Goal: Transaction & Acquisition: Register for event/course

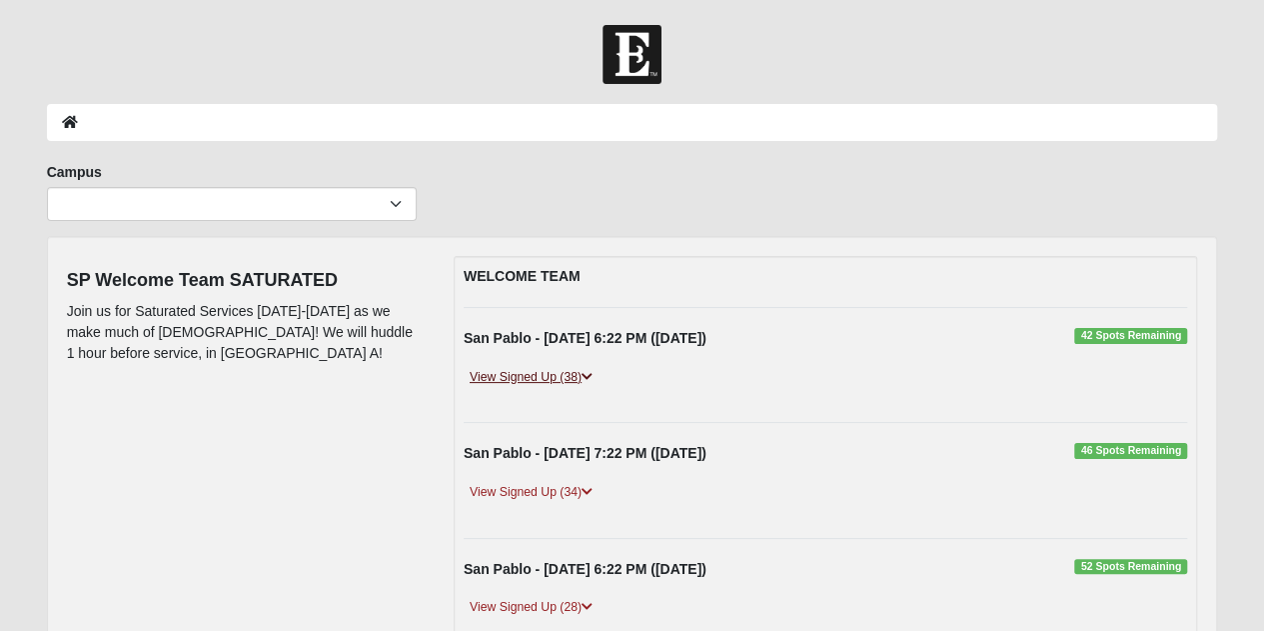
click at [504, 373] on link "View Signed Up (38)" at bounding box center [531, 377] width 135 height 21
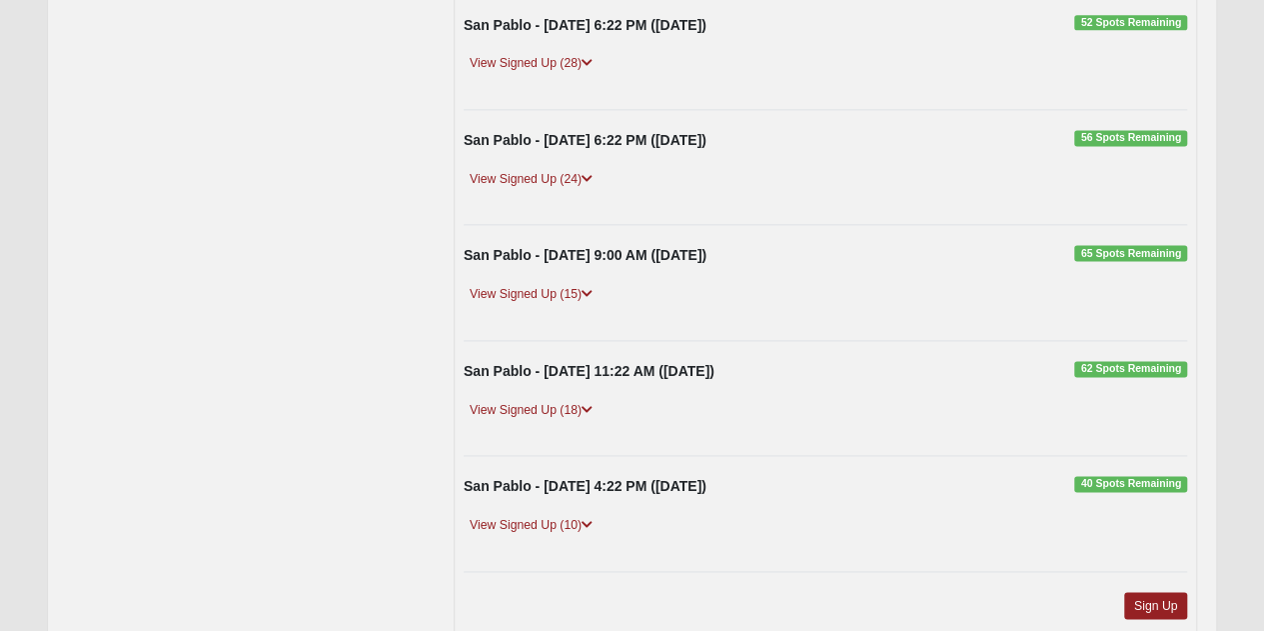
scroll to position [1399, 0]
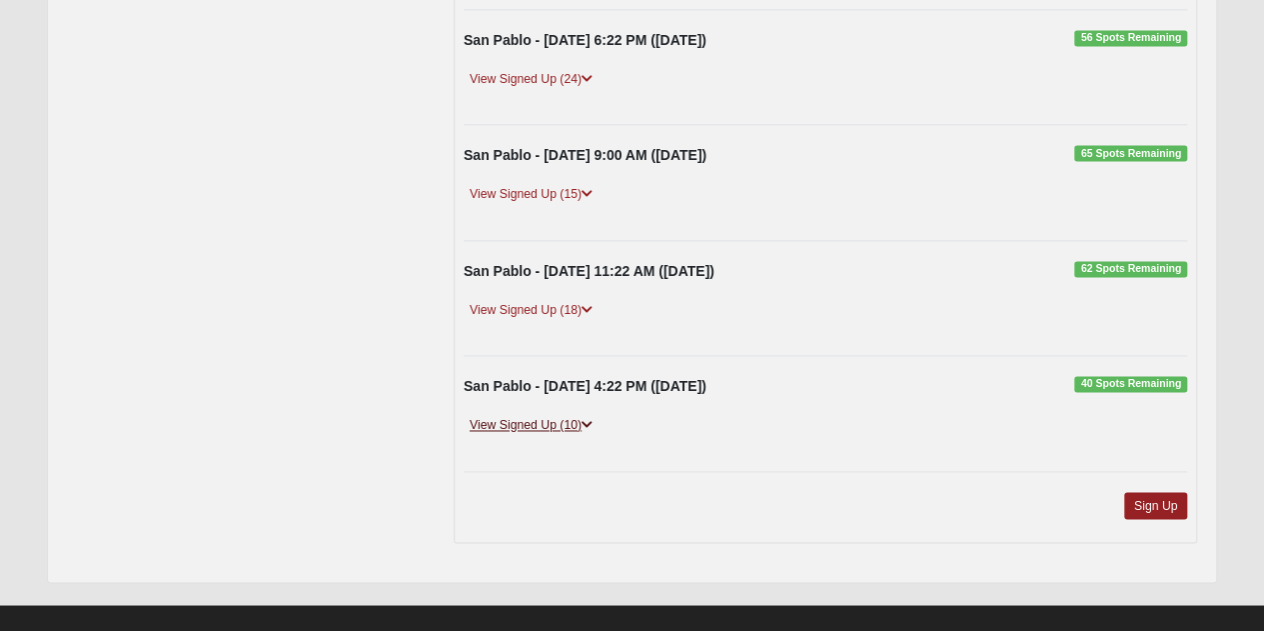
click at [576, 431] on link "View Signed Up (10)" at bounding box center [531, 425] width 135 height 21
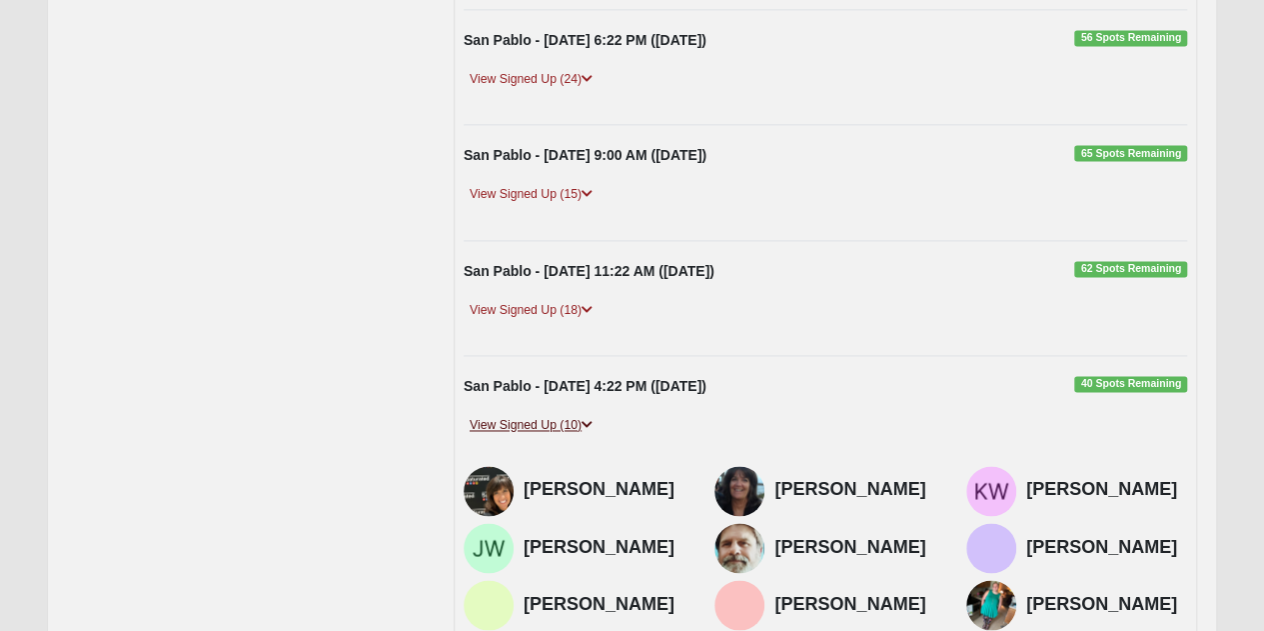
click at [576, 431] on link "View Signed Up (10)" at bounding box center [531, 425] width 135 height 21
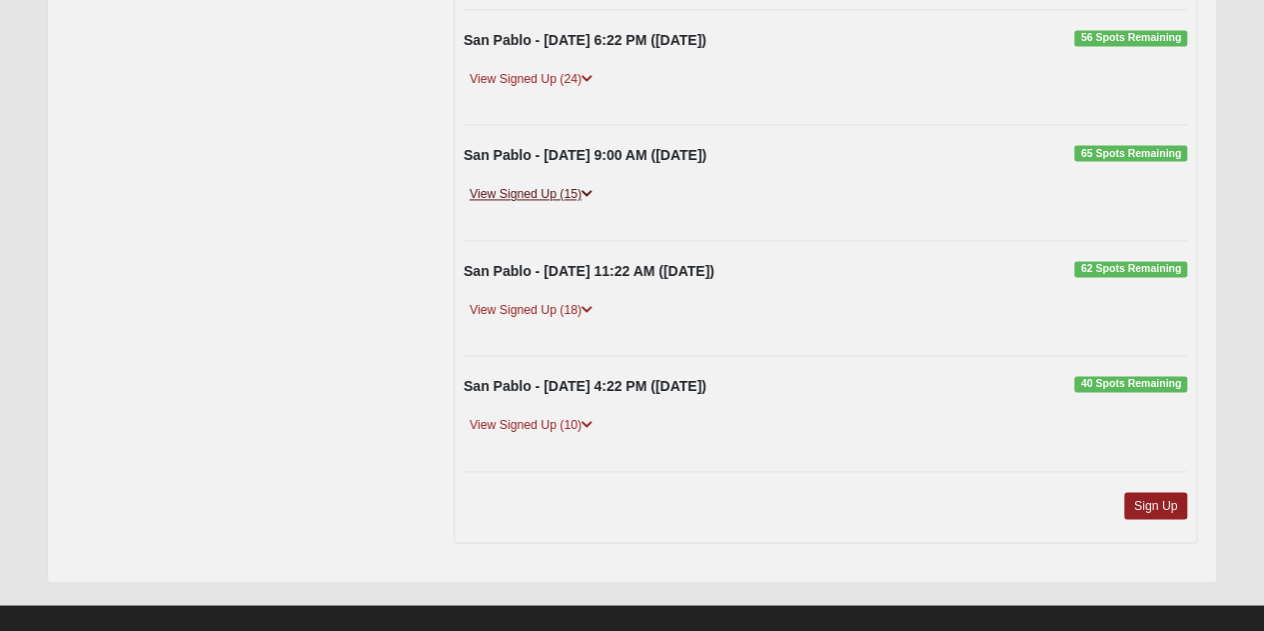
click at [588, 200] on icon at bounding box center [587, 194] width 11 height 12
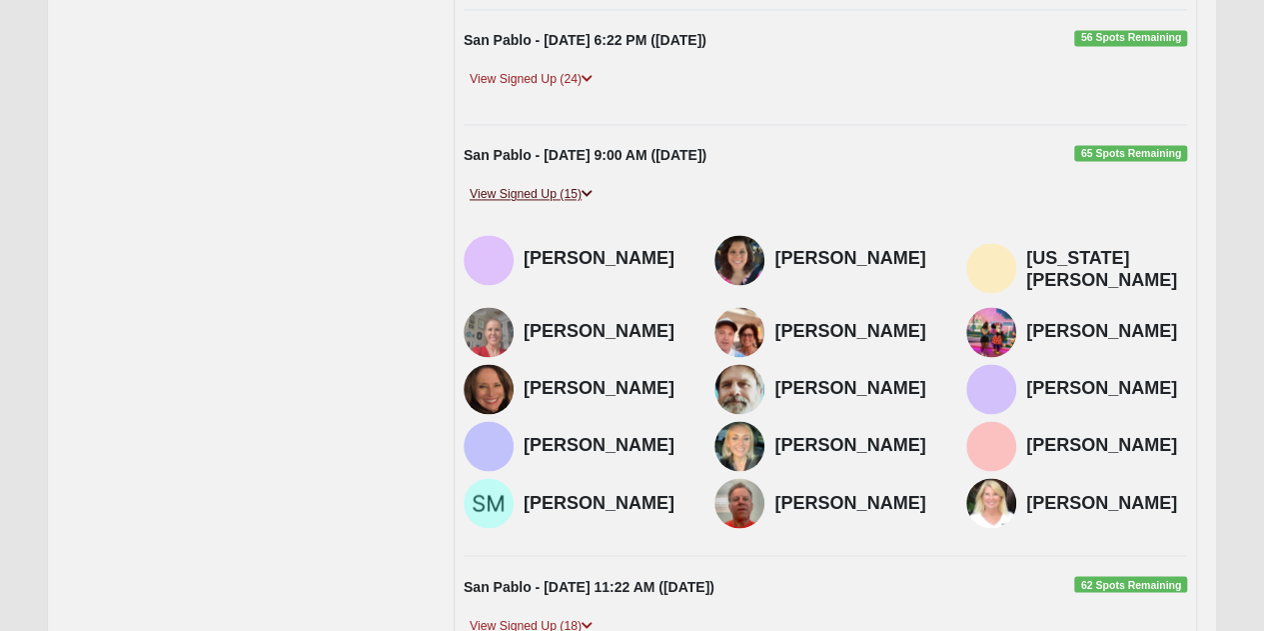
click at [563, 205] on link "View Signed Up (15)" at bounding box center [531, 194] width 135 height 21
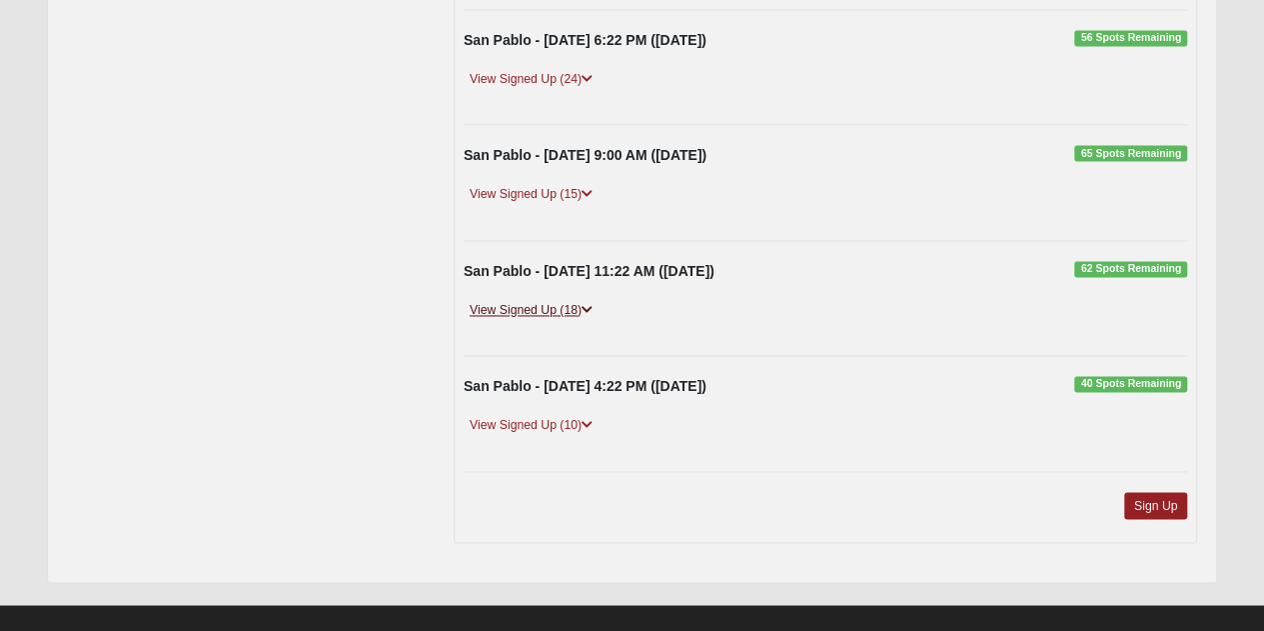
click at [580, 321] on link "View Signed Up (18)" at bounding box center [531, 310] width 135 height 21
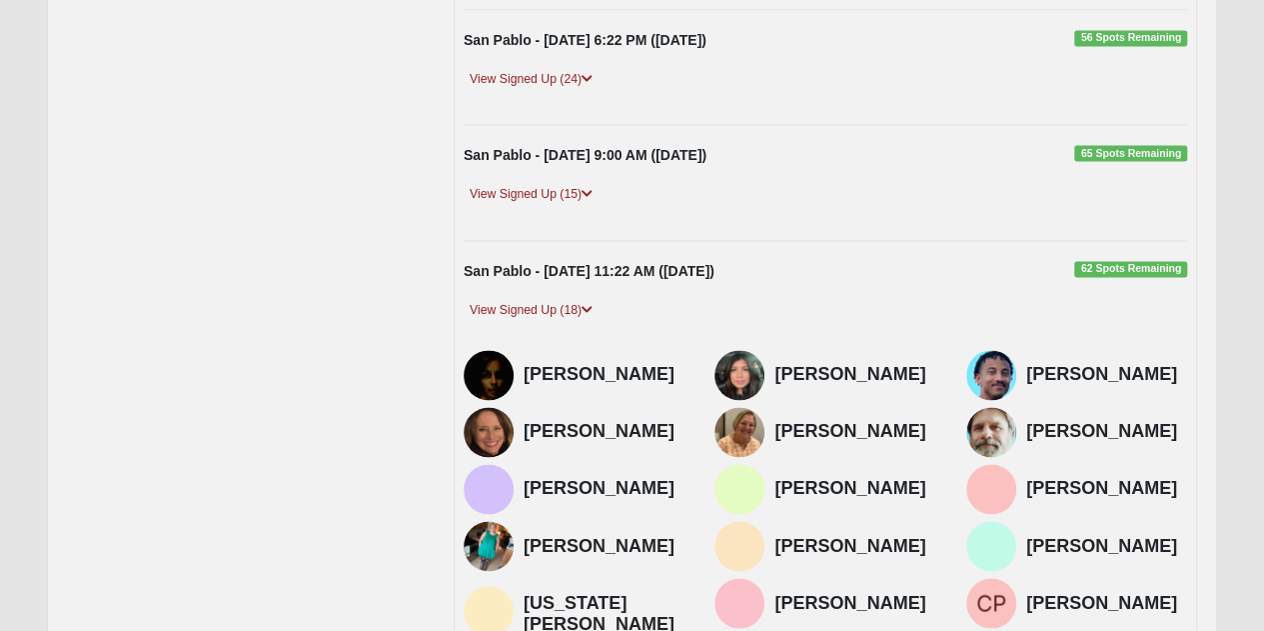
scroll to position [1299, 0]
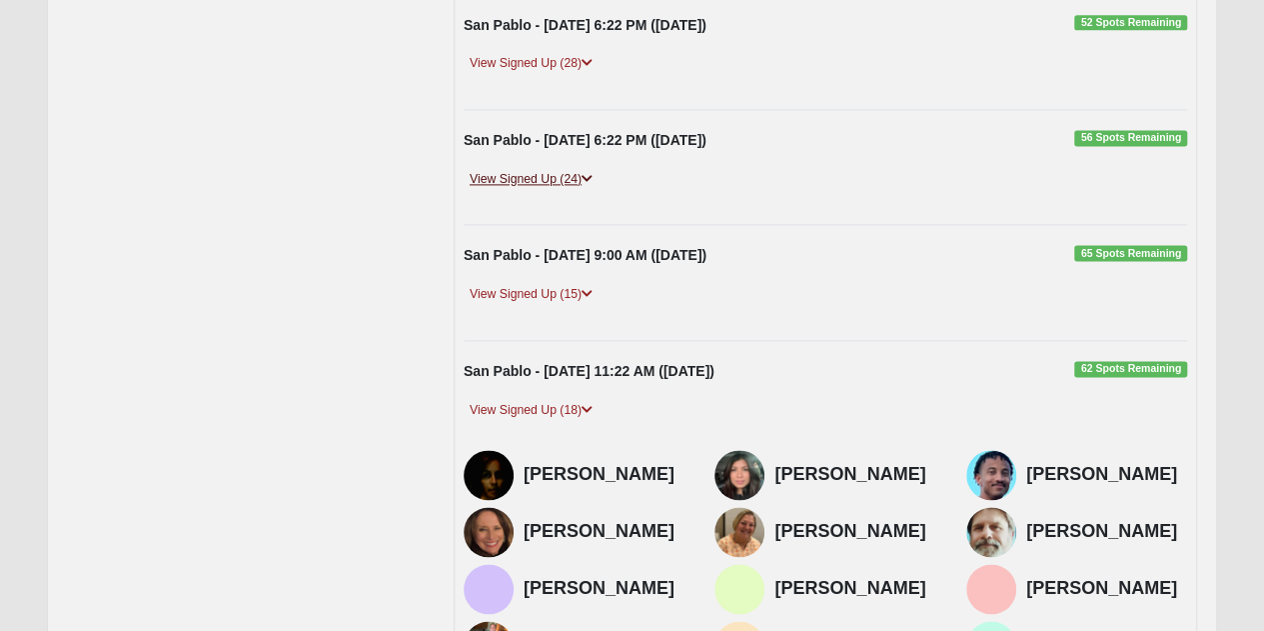
click at [582, 190] on link "View Signed Up (24)" at bounding box center [531, 179] width 135 height 21
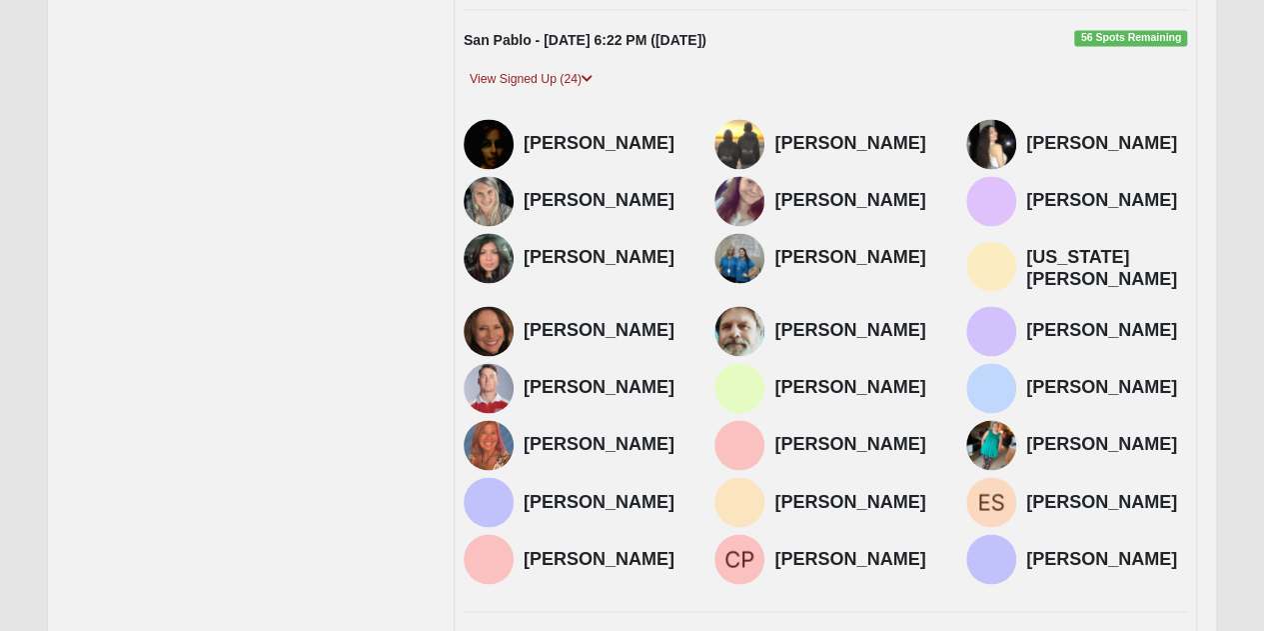
scroll to position [1199, 0]
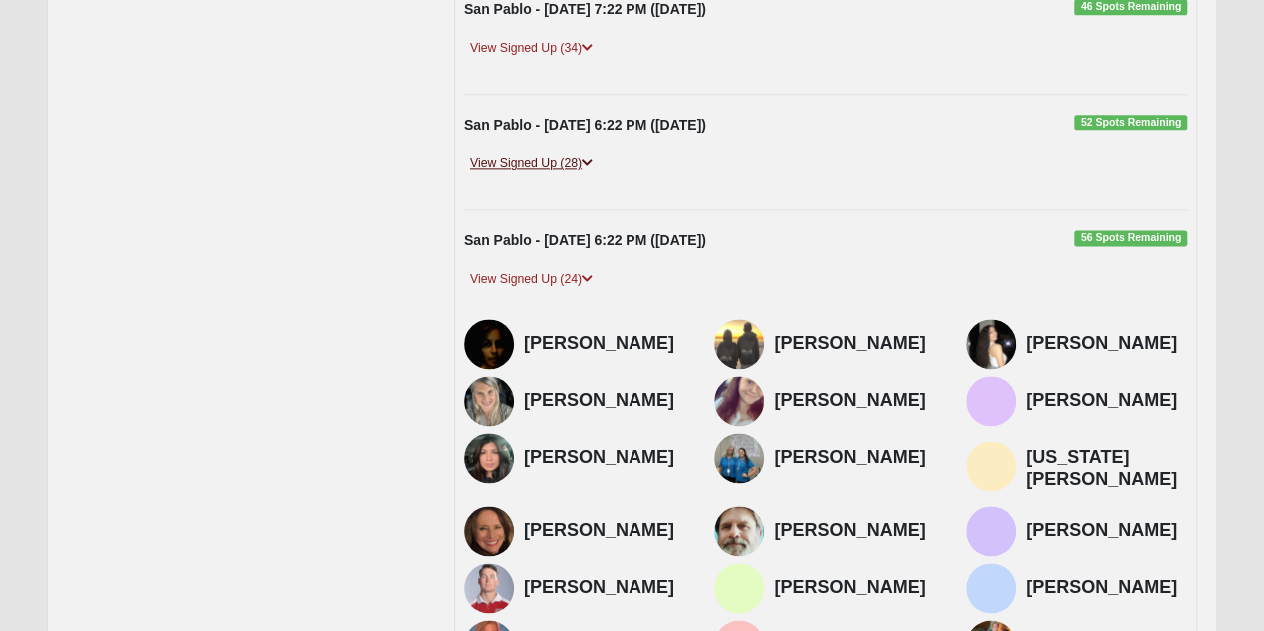
click at [490, 168] on link "View Signed Up (28)" at bounding box center [531, 163] width 135 height 21
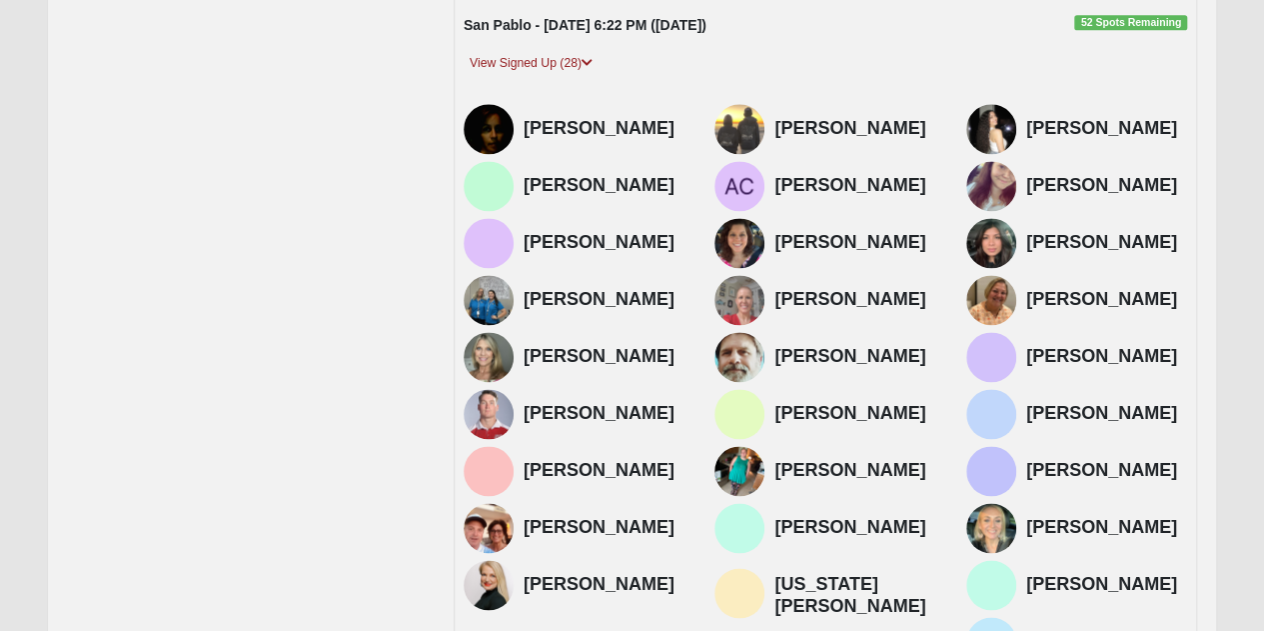
scroll to position [1099, 0]
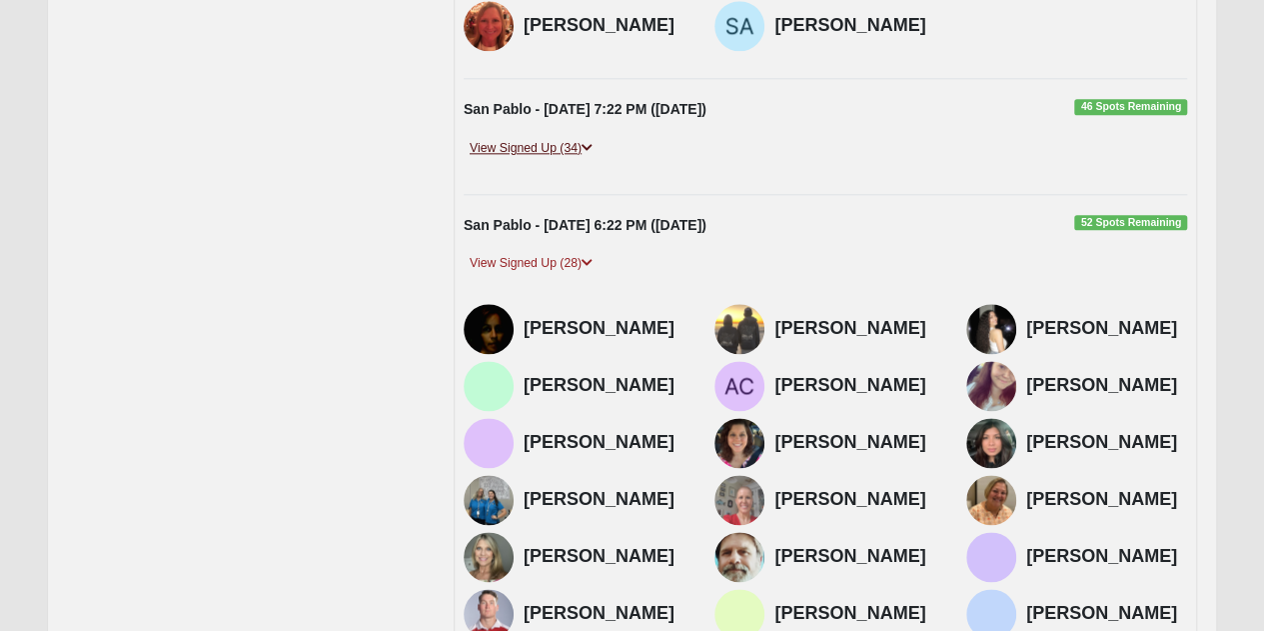
click at [540, 158] on link "View Signed Up (34)" at bounding box center [531, 148] width 135 height 21
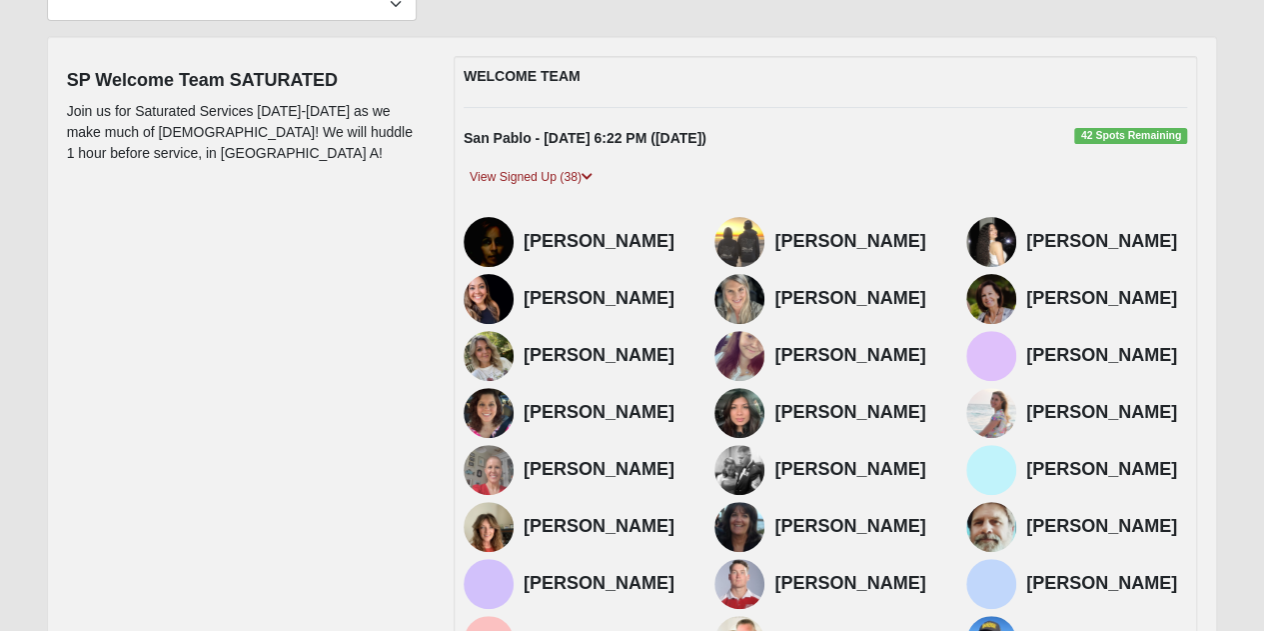
scroll to position [0, 0]
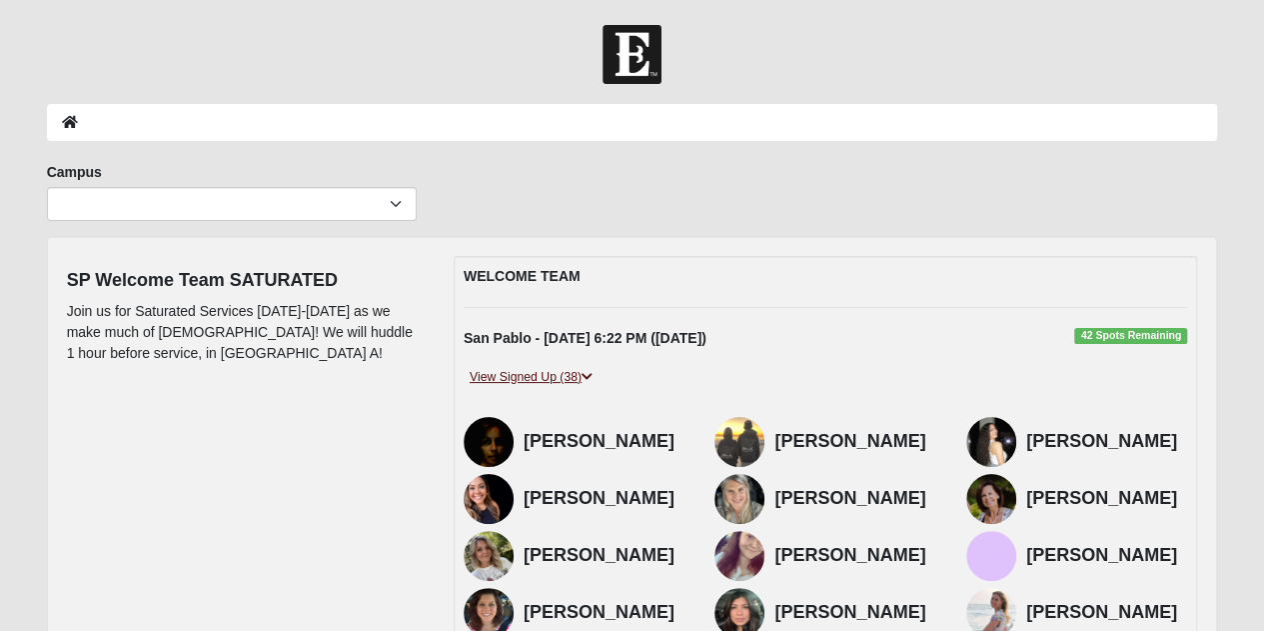
click at [534, 368] on link "View Signed Up (38)" at bounding box center [531, 377] width 135 height 21
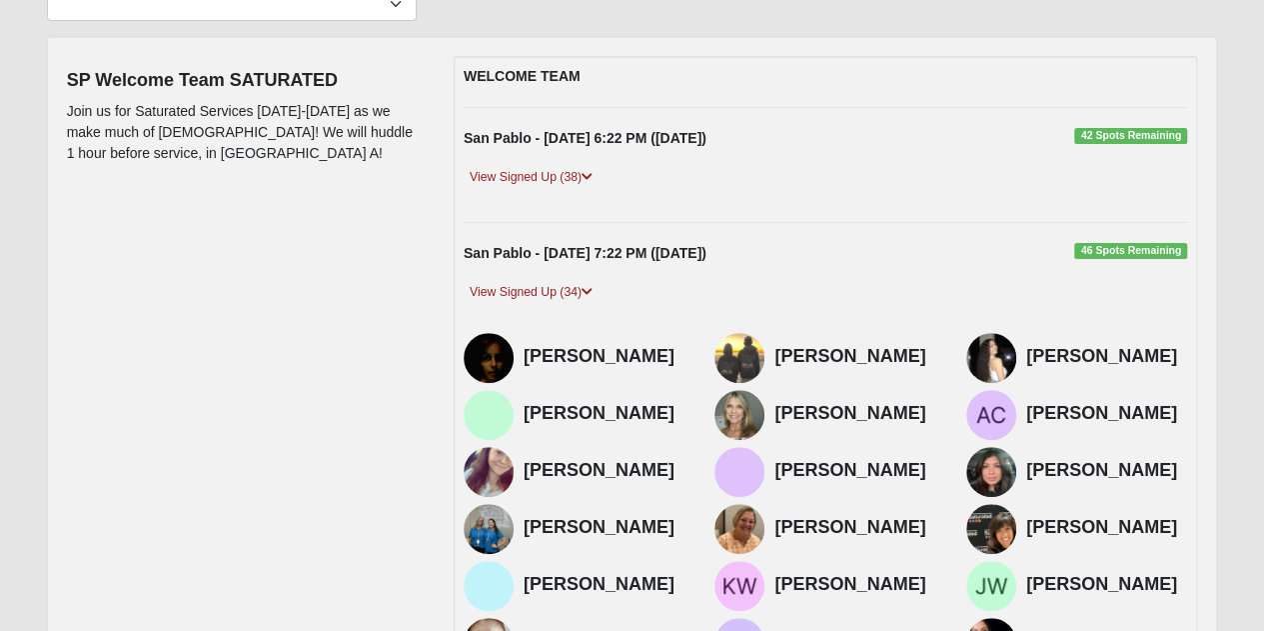
scroll to position [400, 0]
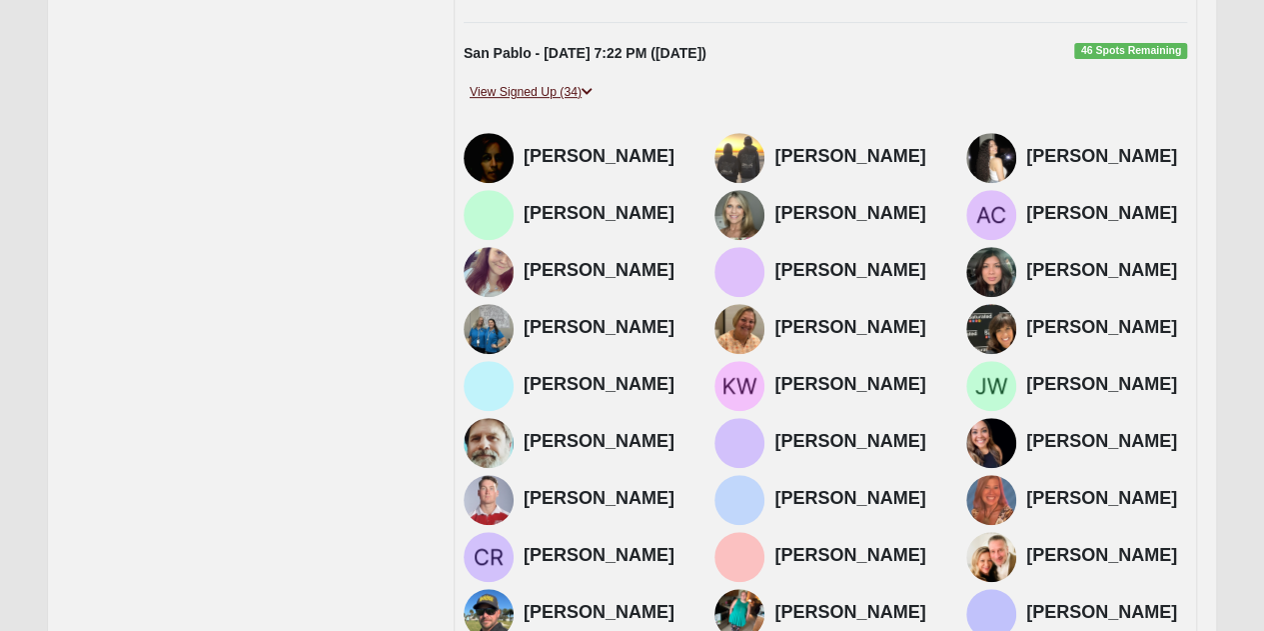
click at [559, 88] on link "View Signed Up (34)" at bounding box center [531, 92] width 135 height 21
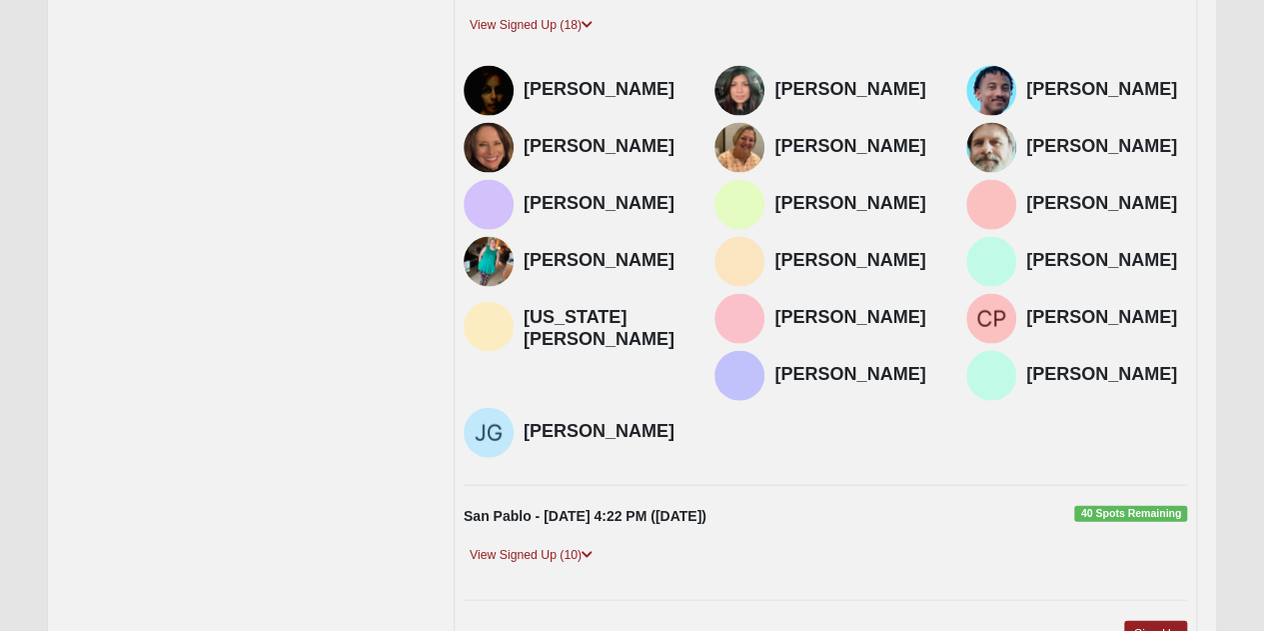
scroll to position [2072, 0]
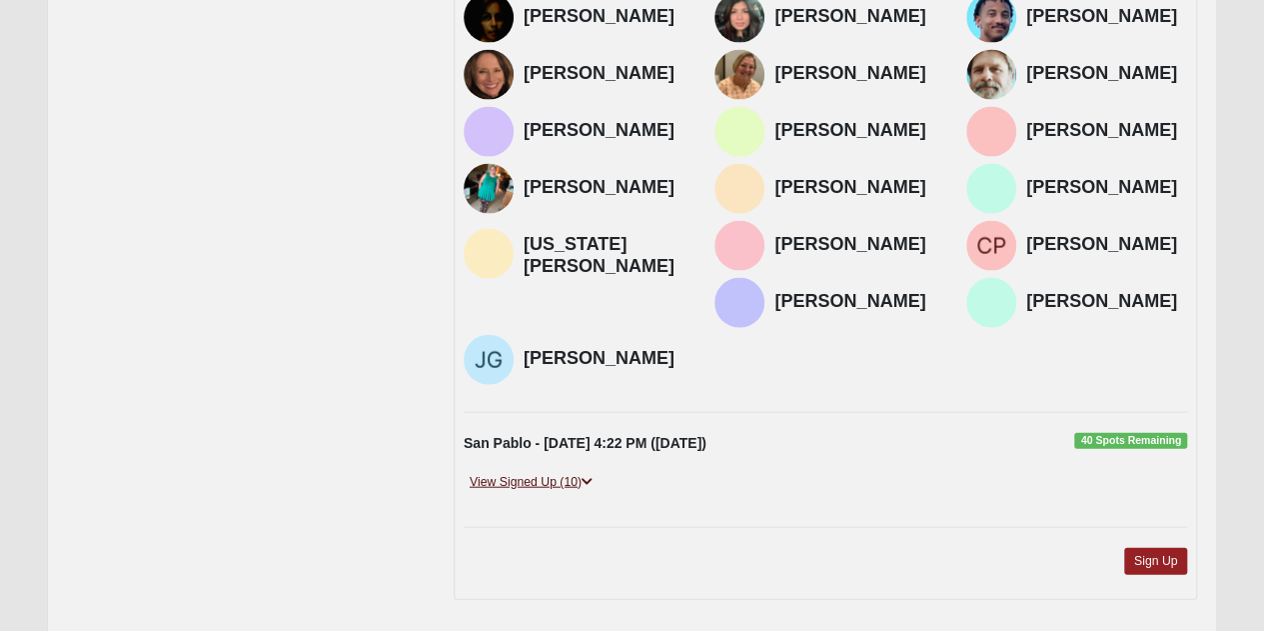
click at [574, 472] on link "View Signed Up (10)" at bounding box center [531, 482] width 135 height 21
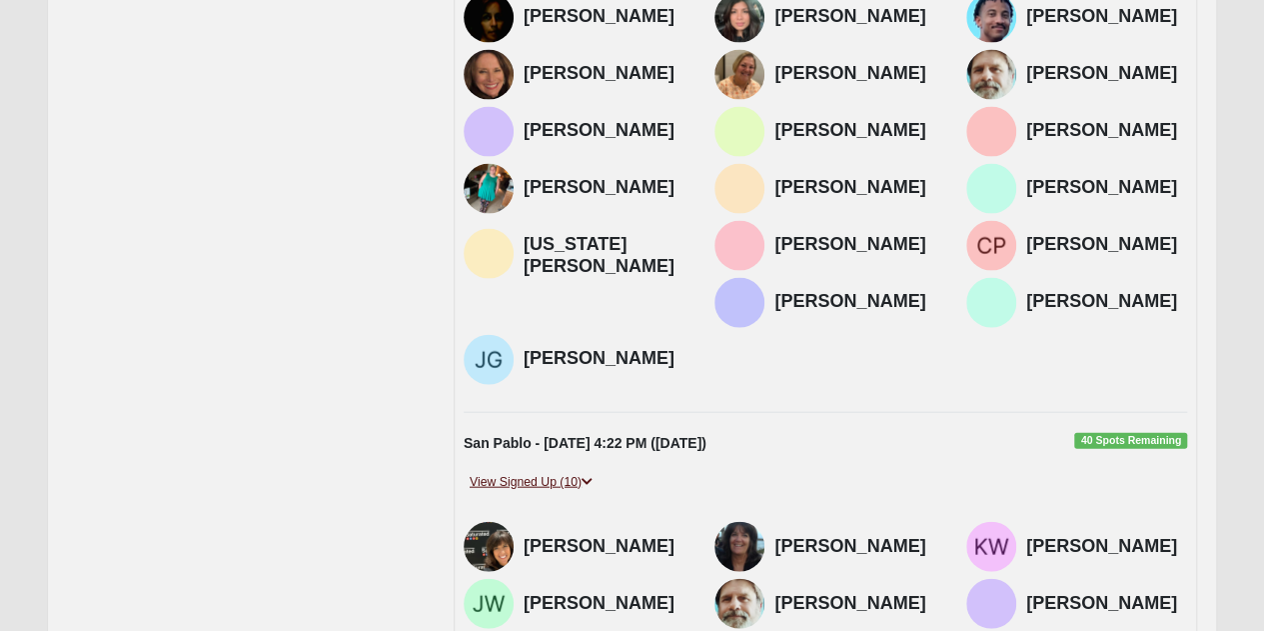
click at [574, 472] on link "View Signed Up (10)" at bounding box center [531, 482] width 135 height 21
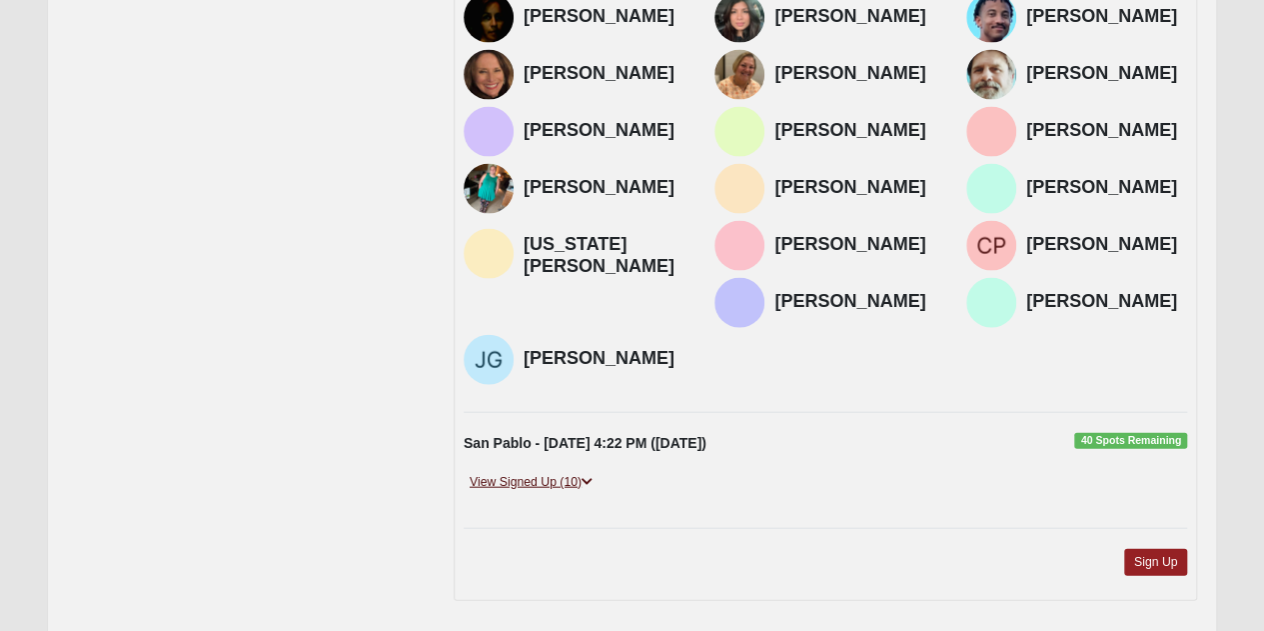
scroll to position [1672, 0]
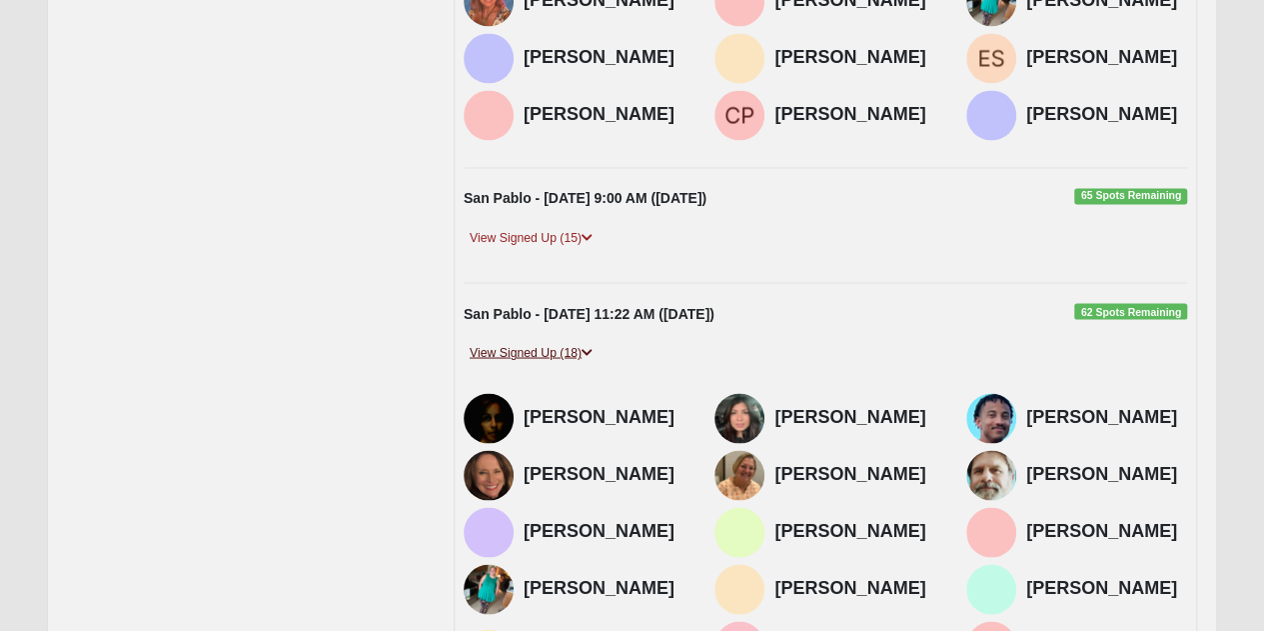
click at [553, 342] on link "View Signed Up (18)" at bounding box center [531, 352] width 135 height 21
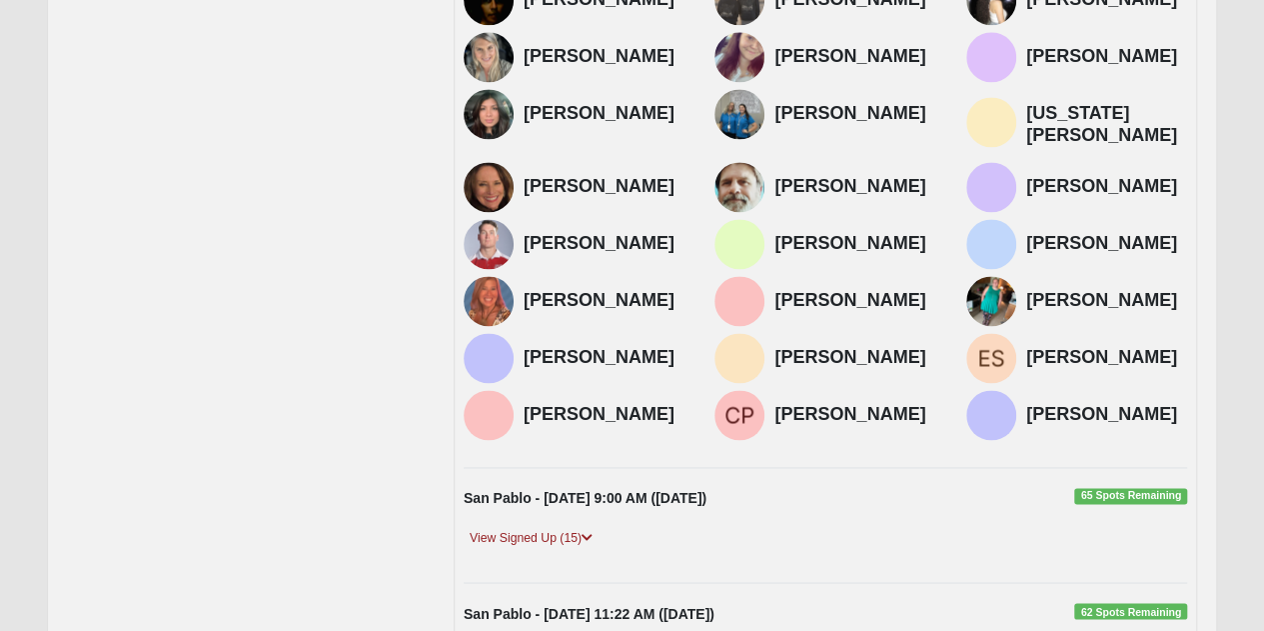
scroll to position [972, 0]
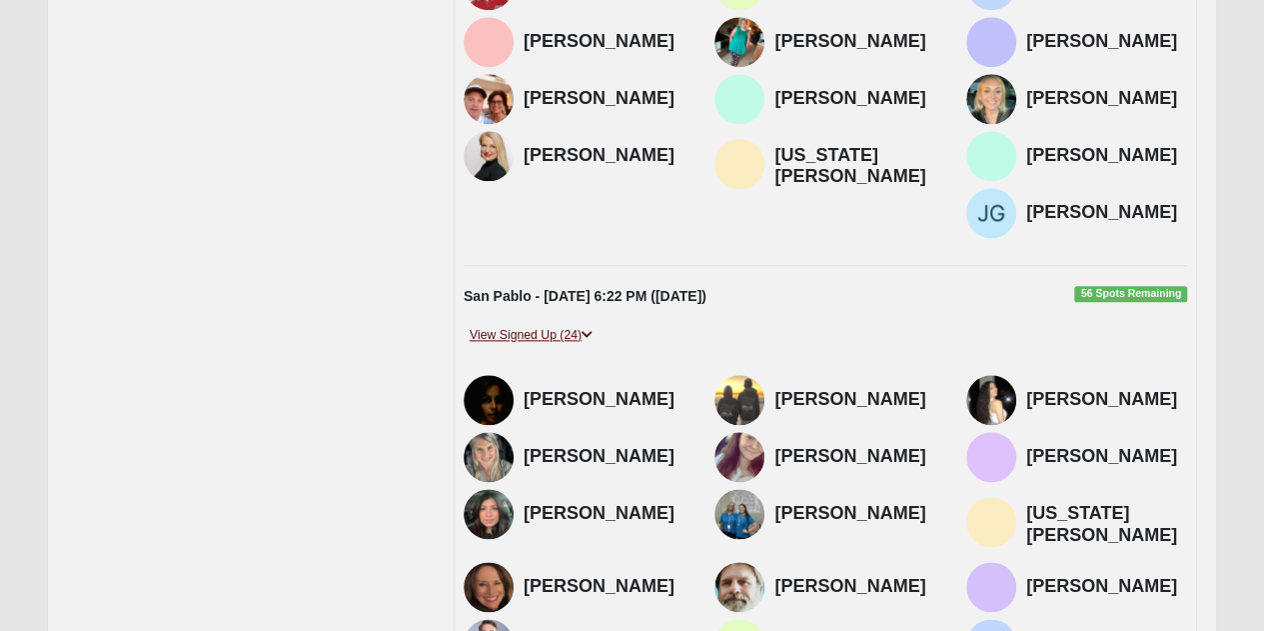
click at [577, 328] on link "View Signed Up (24)" at bounding box center [531, 335] width 135 height 21
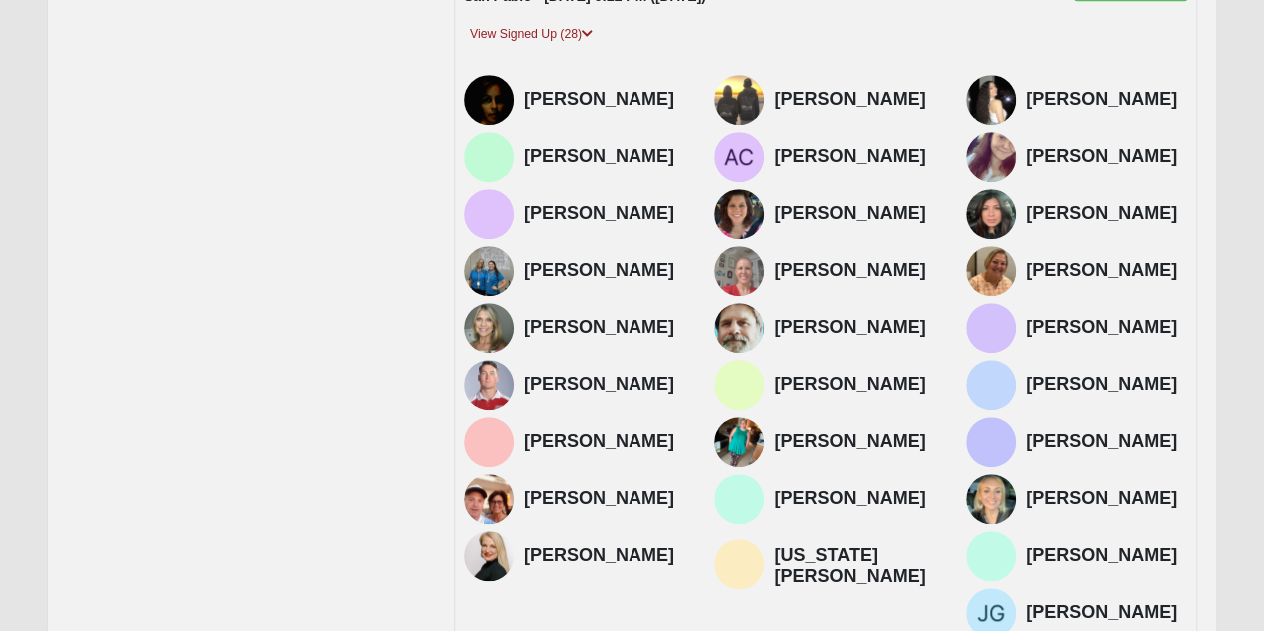
scroll to position [273, 0]
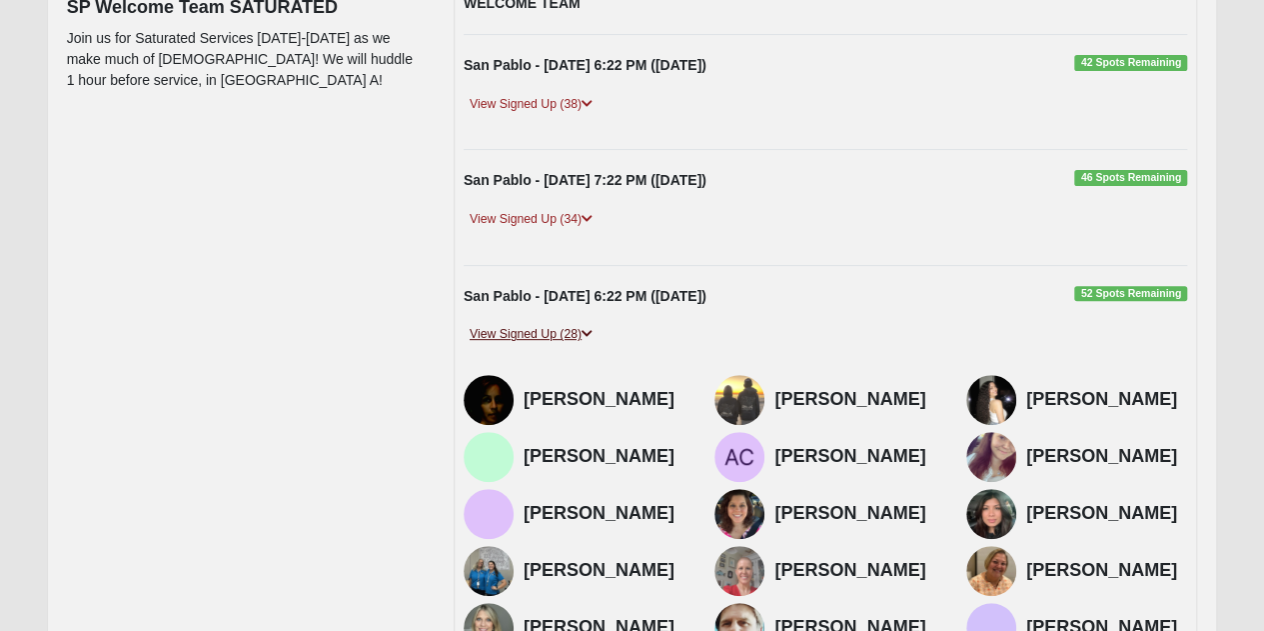
click at [581, 324] on link "View Signed Up (28)" at bounding box center [531, 334] width 135 height 21
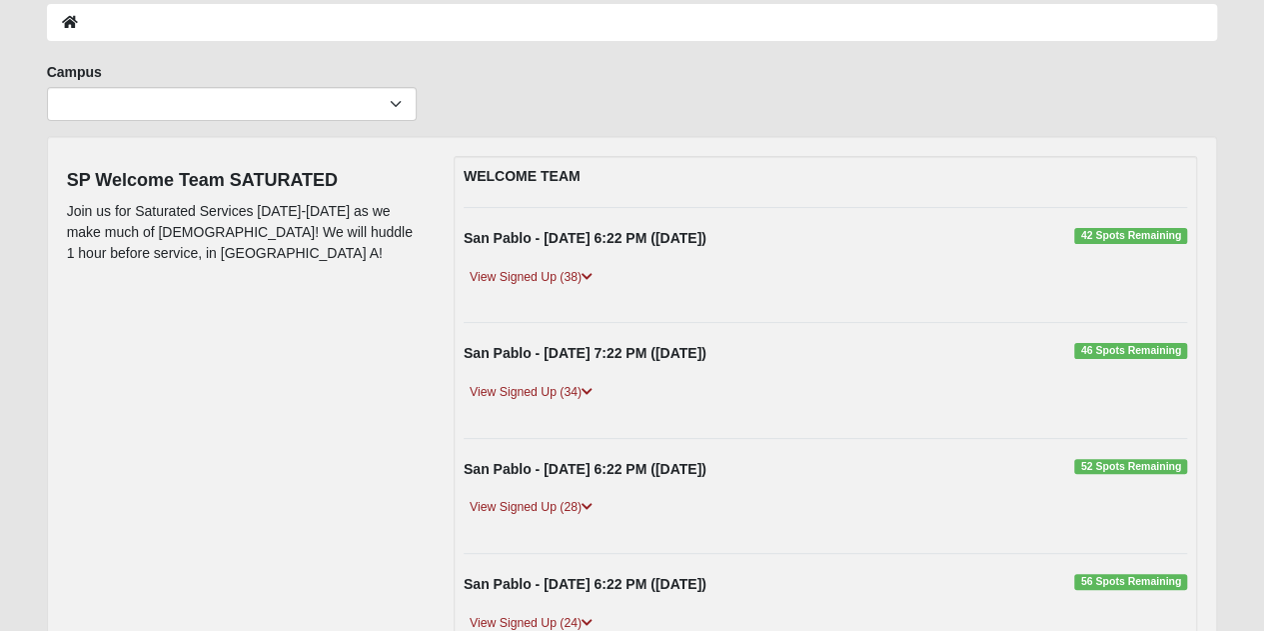
scroll to position [200, 0]
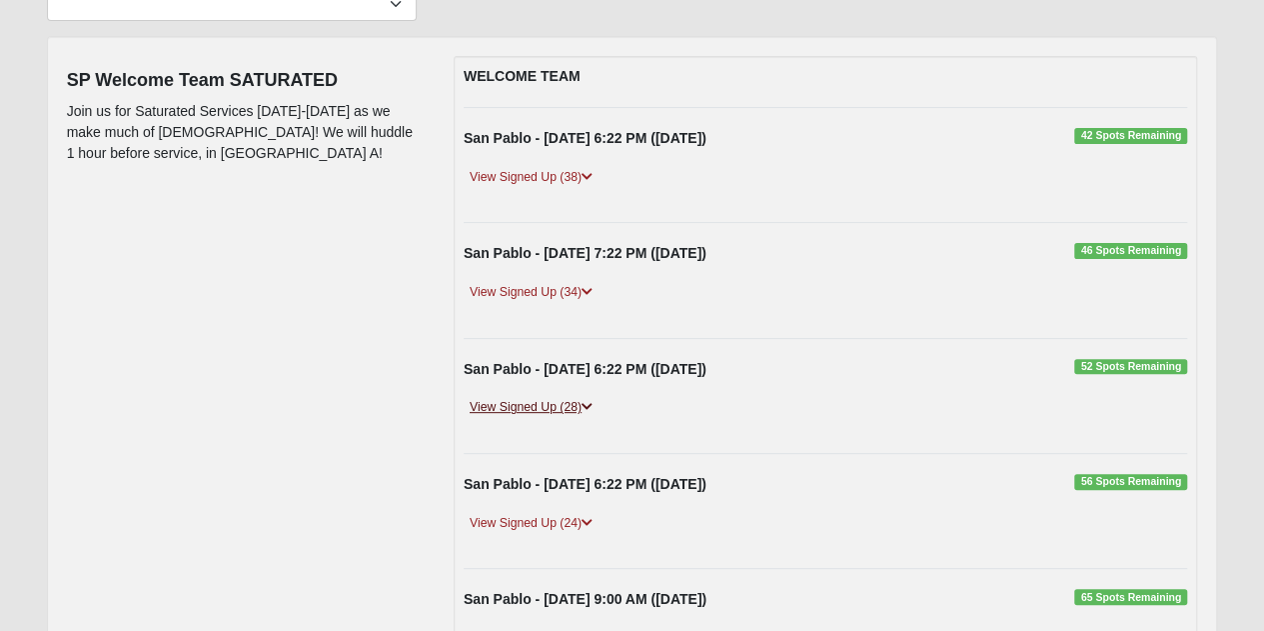
click at [572, 411] on link "View Signed Up (28)" at bounding box center [531, 407] width 135 height 21
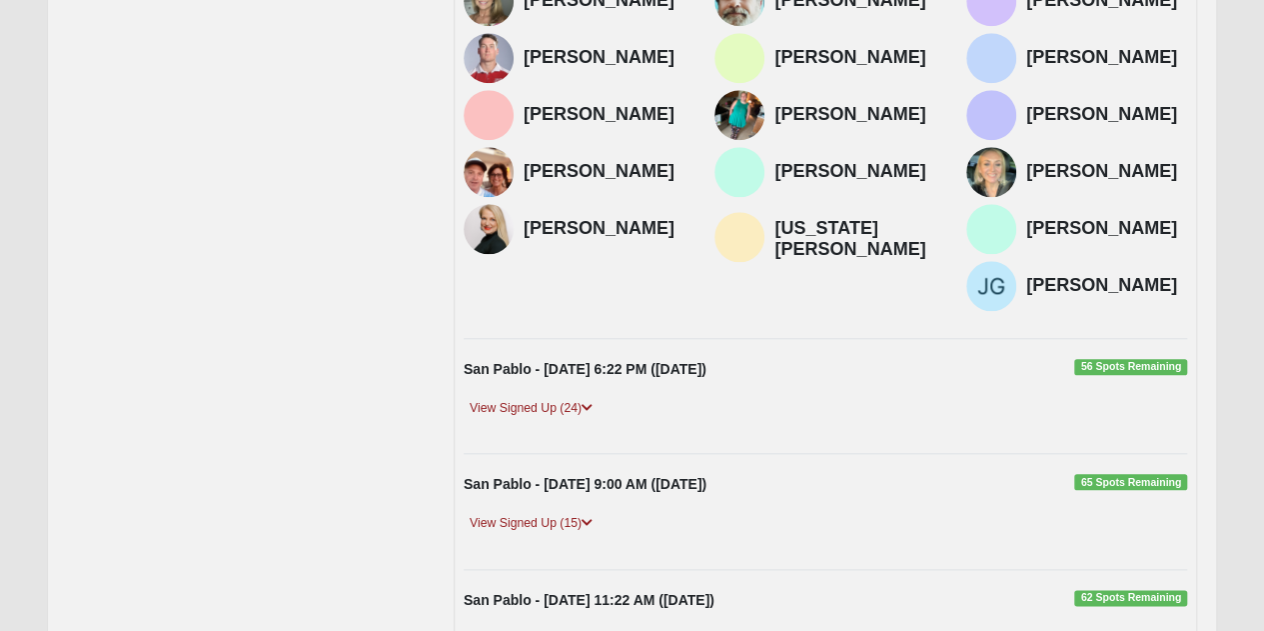
scroll to position [1244, 0]
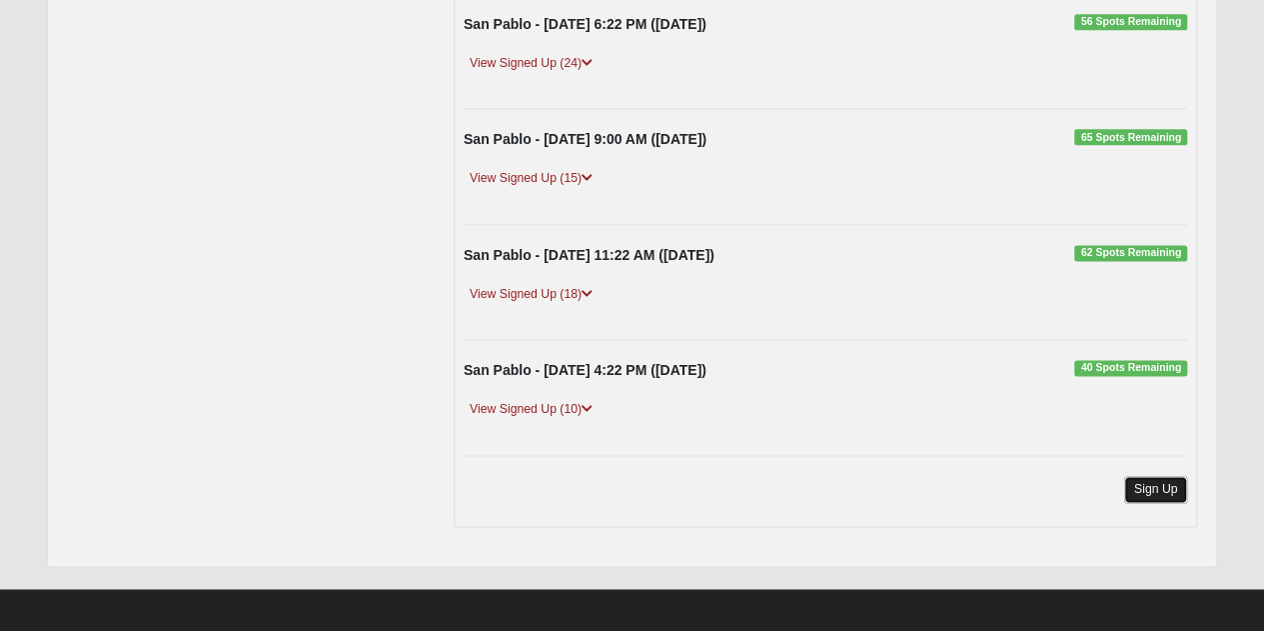
click at [1155, 481] on link "Sign Up" at bounding box center [1156, 489] width 64 height 27
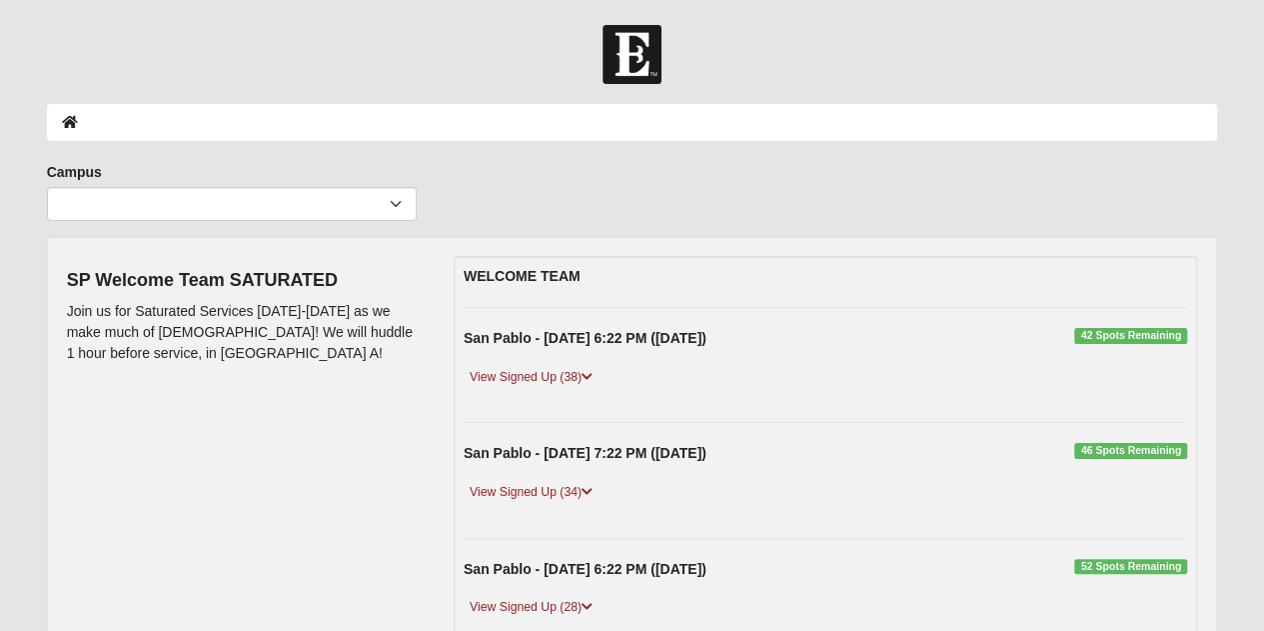
click at [630, 33] on img at bounding box center [632, 54] width 59 height 59
click at [78, 113] on ol at bounding box center [632, 122] width 1171 height 37
click at [70, 126] on icon at bounding box center [70, 122] width 16 height 14
click at [66, 125] on icon at bounding box center [70, 122] width 16 height 14
click at [61, 105] on ol at bounding box center [632, 122] width 1171 height 37
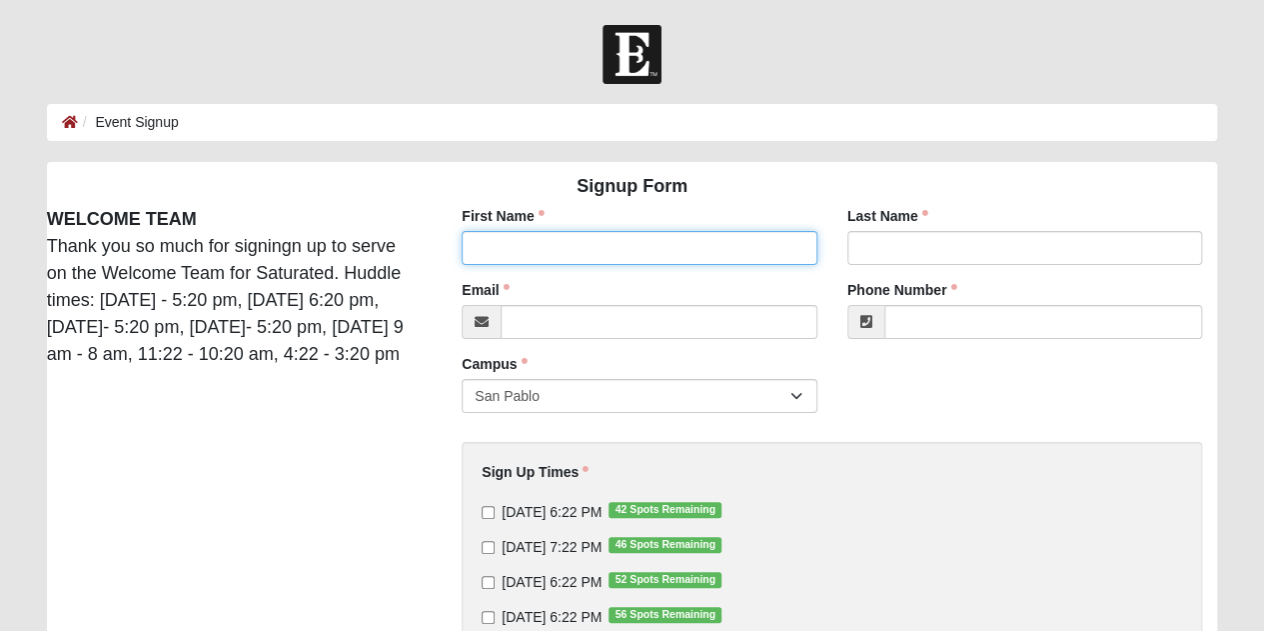
click at [655, 263] on input "First Name" at bounding box center [640, 248] width 356 height 34
type input "Lena"
type input "Crogan"
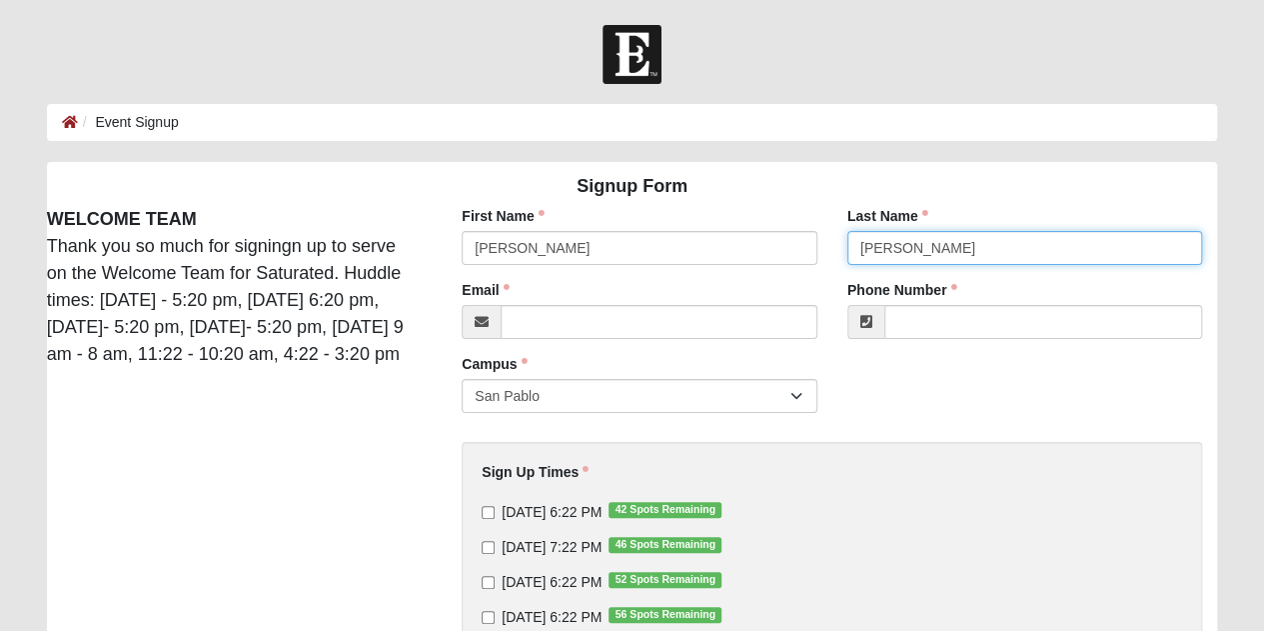
type input "lenaacrogan@gmail.com"
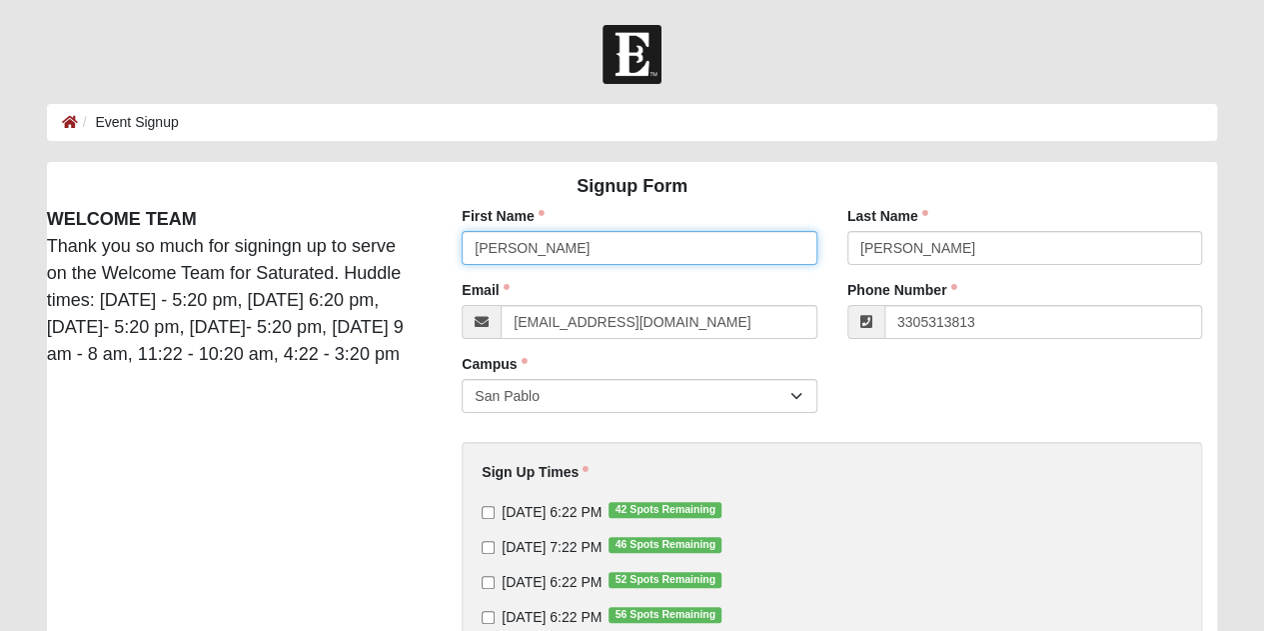
type input "(330) 531-3813"
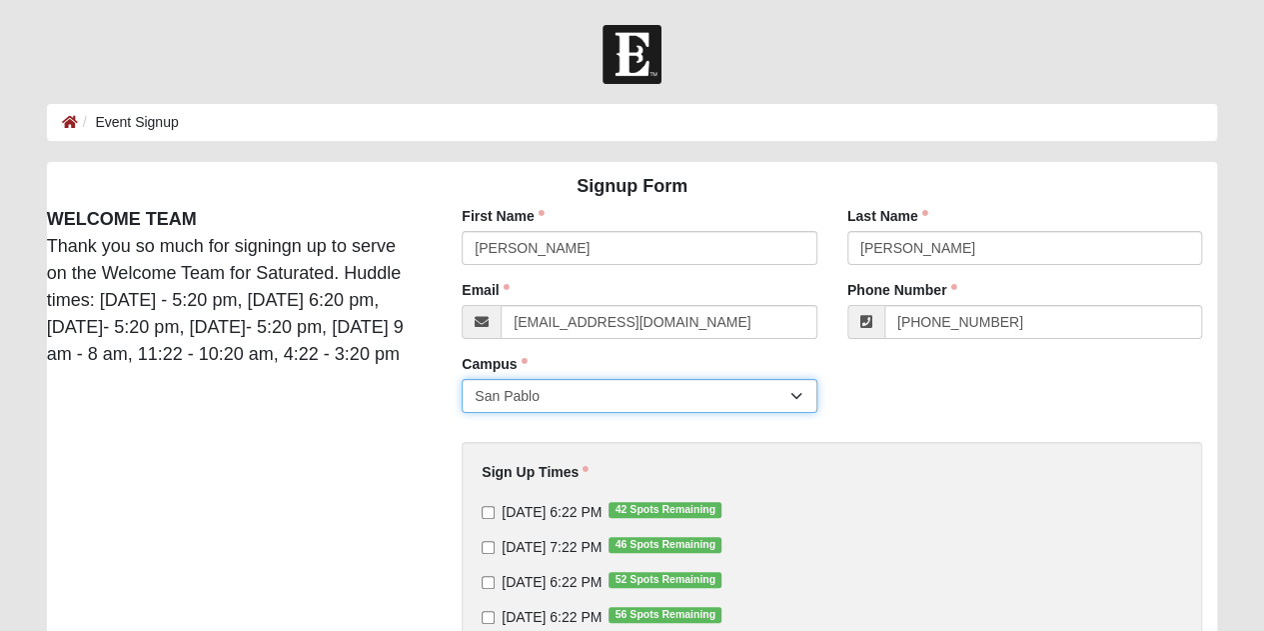
click at [702, 404] on select "San Pablo" at bounding box center [640, 396] width 356 height 34
click at [485, 578] on input "9/12/2025 6:22 PM 52 Spots Remaining" at bounding box center [488, 582] width 13 height 13
checkbox input "true"
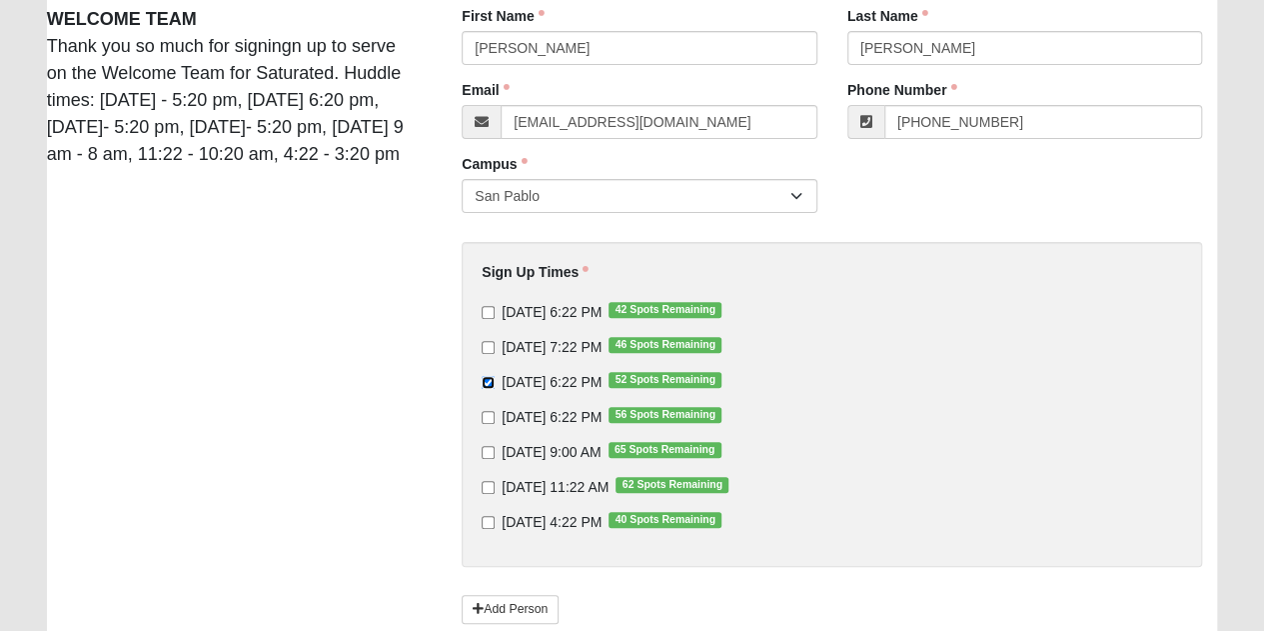
scroll to position [332, 0]
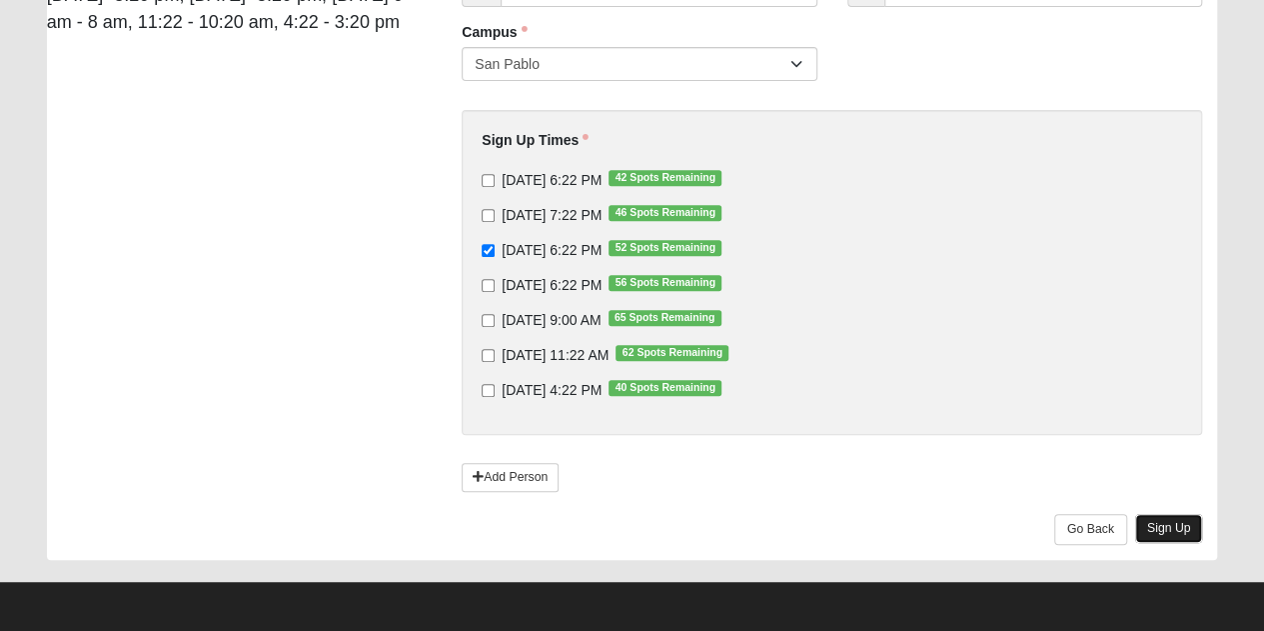
click at [1192, 527] on link "Sign Up" at bounding box center [1169, 528] width 68 height 29
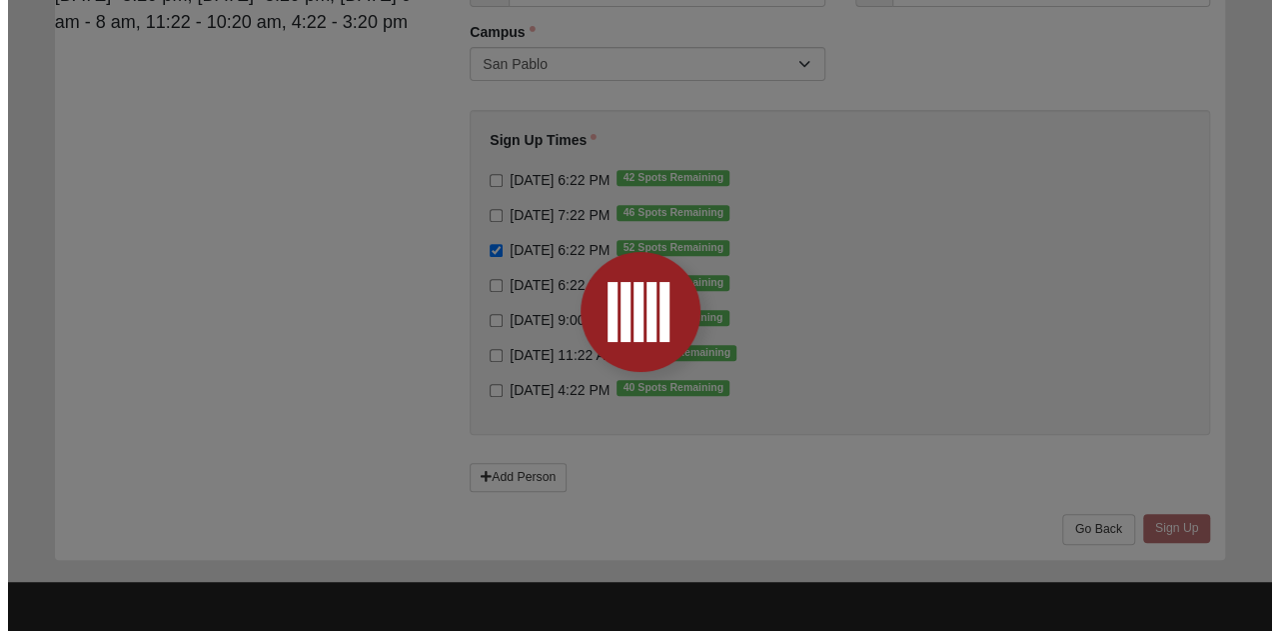
scroll to position [0, 0]
